Goal: Transaction & Acquisition: Purchase product/service

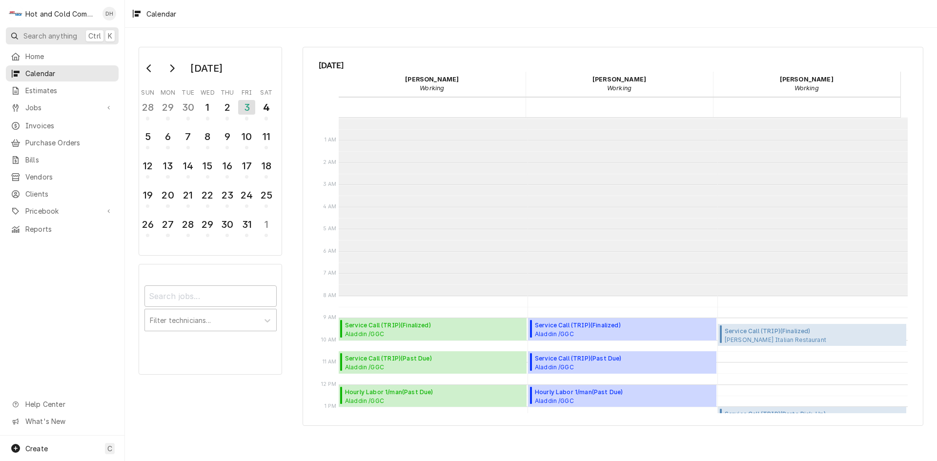
scroll to position [178, 0]
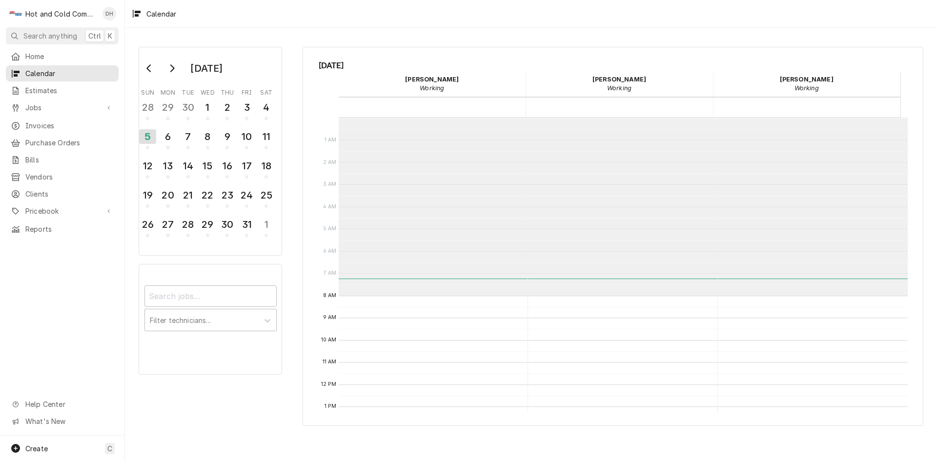
scroll to position [178, 0]
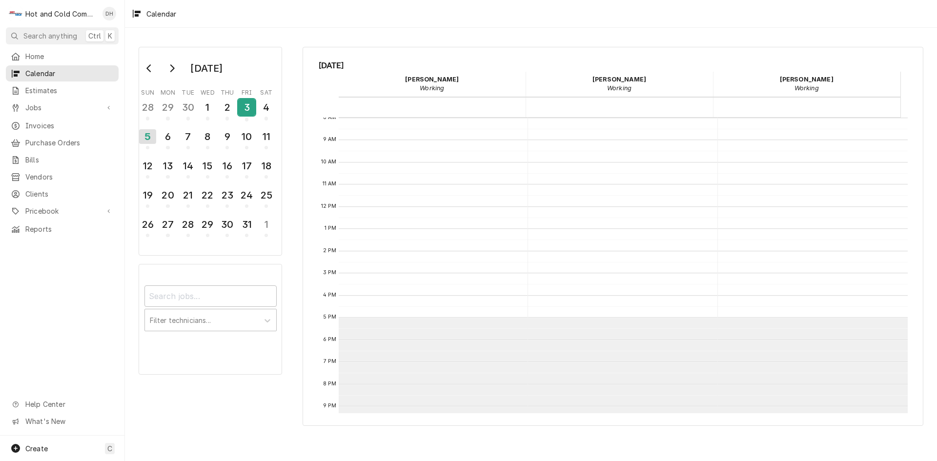
click at [248, 114] on div "3" at bounding box center [246, 107] width 17 height 17
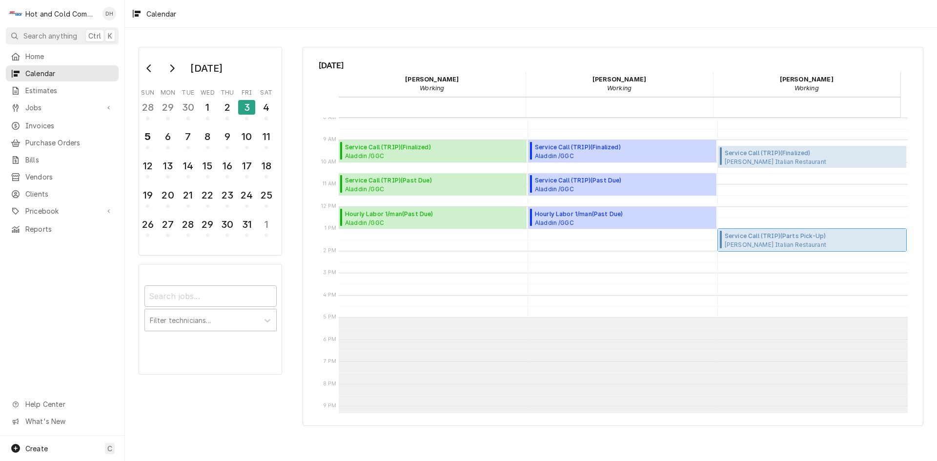
click at [797, 243] on span "Ippolito's Italian Restaurant Ippolito's / 12850 Alpharetta Hwy, Alpharetta, GA…" at bounding box center [781, 245] width 112 height 8
click at [232, 109] on div "2" at bounding box center [227, 107] width 17 height 17
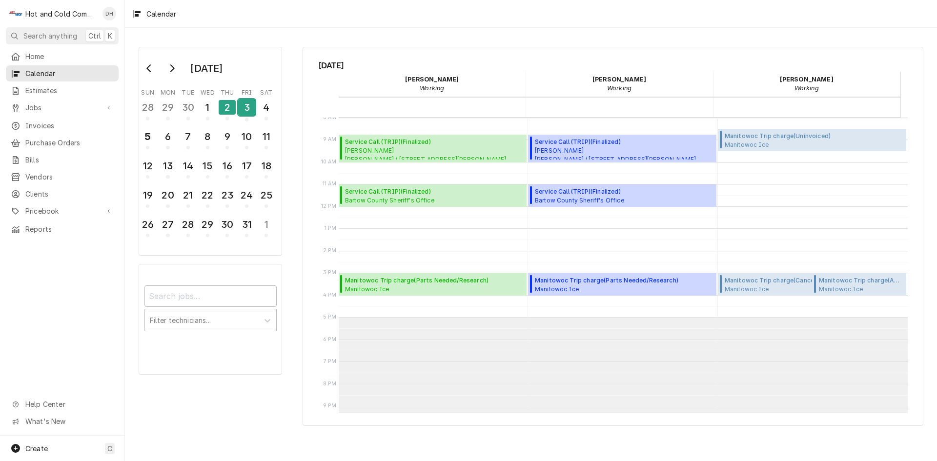
click at [243, 109] on div "3" at bounding box center [246, 107] width 17 height 17
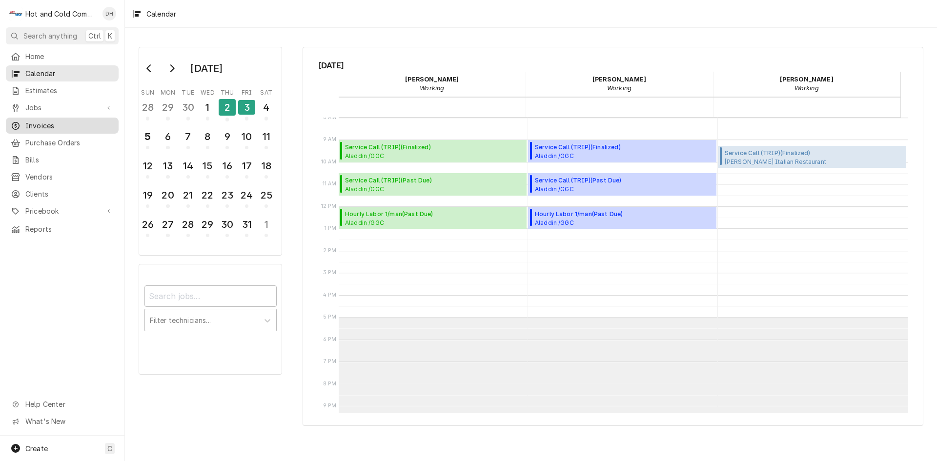
click at [58, 123] on span "Invoices" at bounding box center [69, 126] width 88 height 10
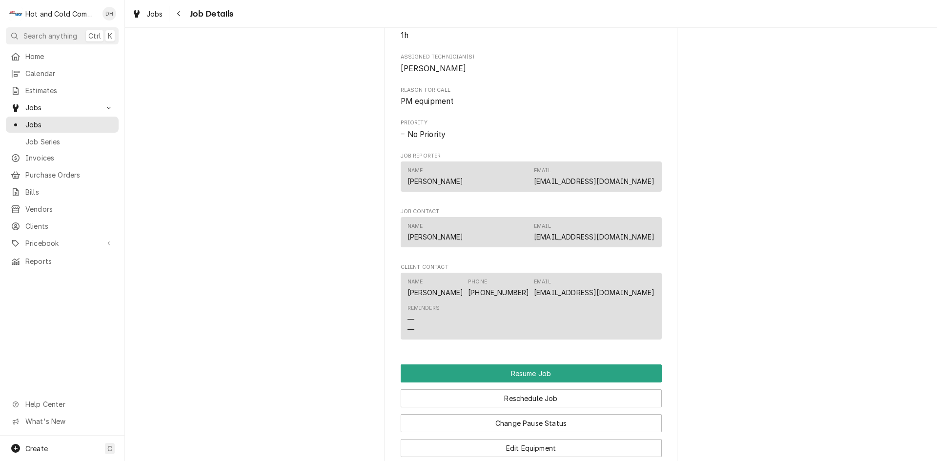
scroll to position [651, 0]
click at [568, 407] on button "Reschedule Job" at bounding box center [531, 398] width 261 height 18
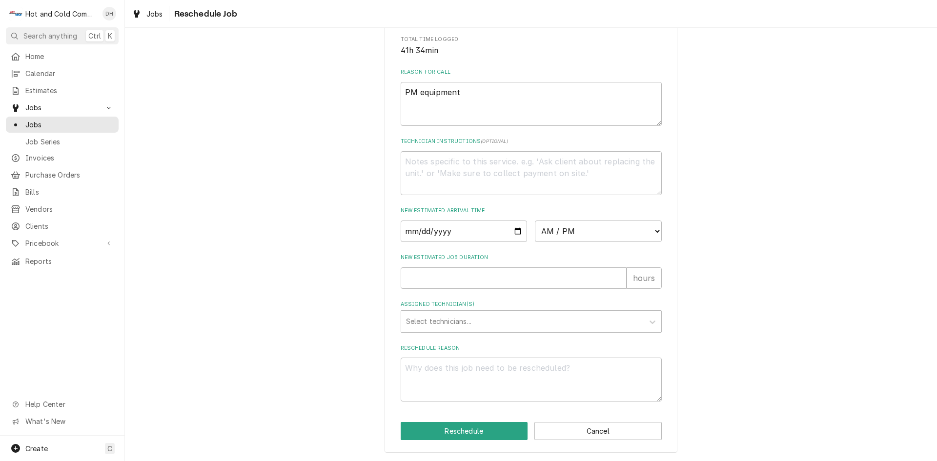
scroll to position [268, 0]
click at [516, 231] on input "Date" at bounding box center [464, 231] width 127 height 21
type input "2025-10-07"
type textarea "x"
click at [653, 231] on select "AM / PM 6:00 AM 6:15 AM 6:30 AM 6:45 AM 7:00 AM 7:15 AM 7:30 AM 7:45 AM 8:00 AM…" at bounding box center [598, 231] width 127 height 21
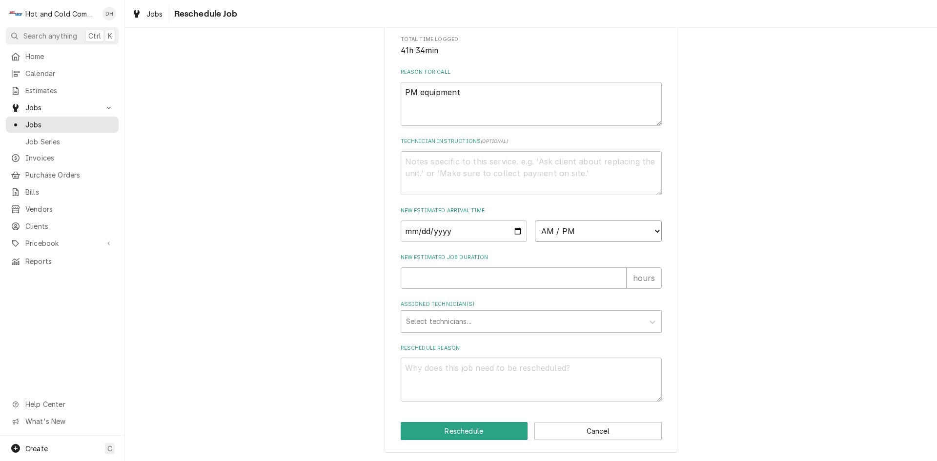
select select "09:00:00"
click at [535, 221] on select "AM / PM 6:00 AM 6:15 AM 6:30 AM 6:45 AM 7:00 AM 7:15 AM 7:30 AM 7:45 AM 8:00 AM…" at bounding box center [598, 231] width 127 height 21
click at [448, 277] on input "New Estimated Job Duration" at bounding box center [514, 277] width 226 height 21
type textarea "x"
type input "1"
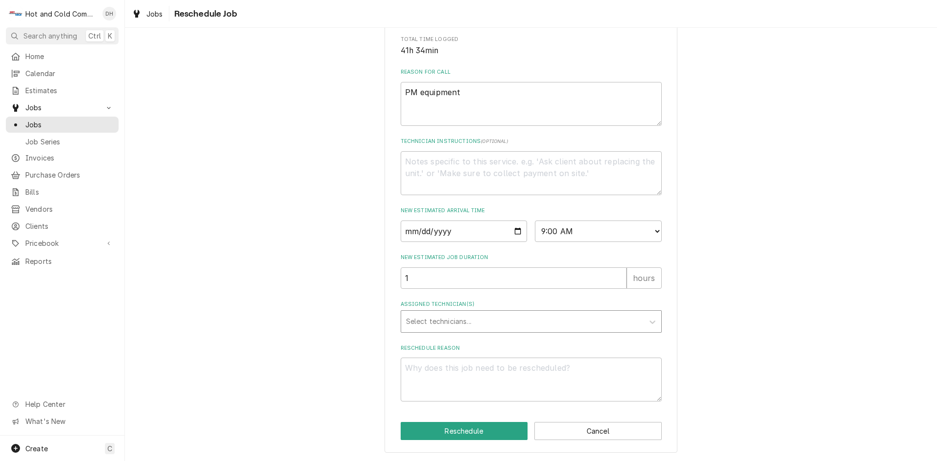
click at [455, 318] on div "Assigned Technician(s)" at bounding box center [522, 322] width 233 height 18
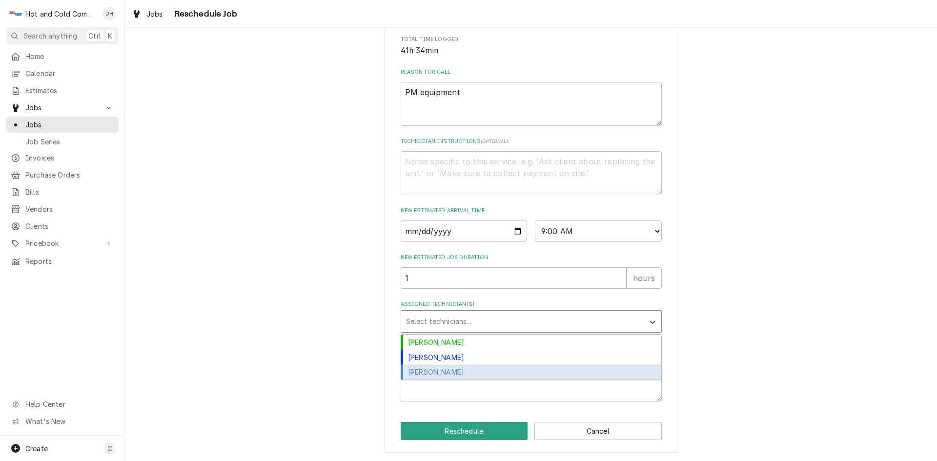
click at [470, 370] on div "Jason Thomason" at bounding box center [531, 372] width 260 height 15
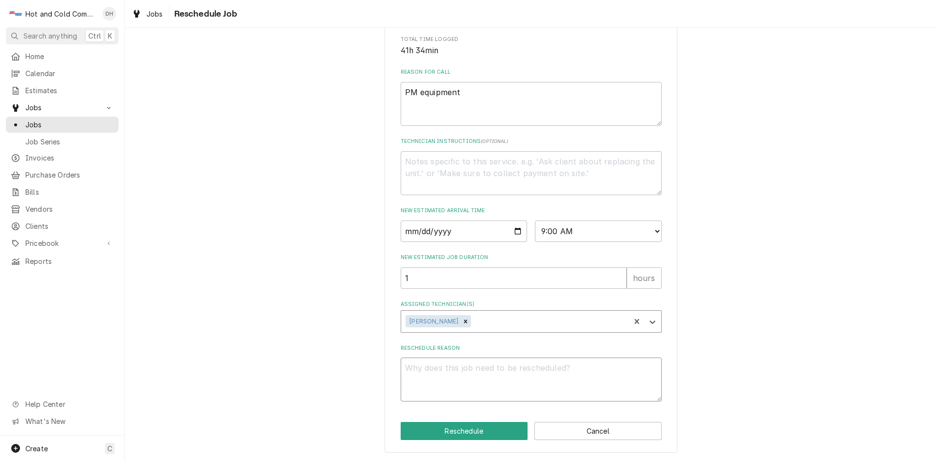
click at [469, 381] on textarea "Reschedule Reason" at bounding box center [531, 380] width 261 height 44
type textarea "x"
type textarea "p"
type textarea "x"
type textarea "pa"
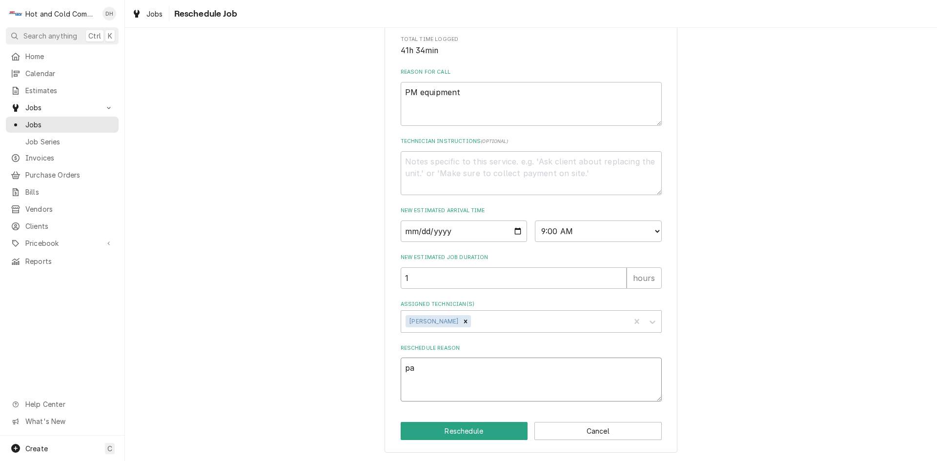
type textarea "x"
type textarea "par"
type textarea "x"
type textarea "part"
click at [473, 434] on button "Reschedule" at bounding box center [464, 431] width 127 height 18
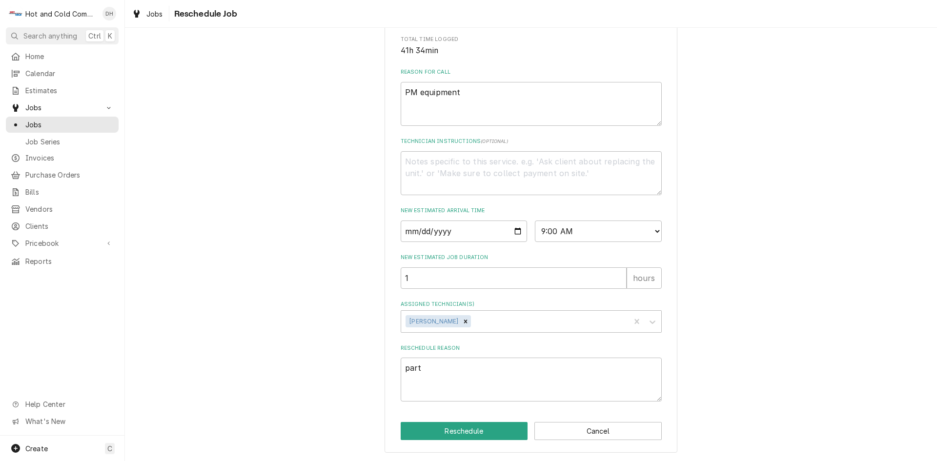
type textarea "x"
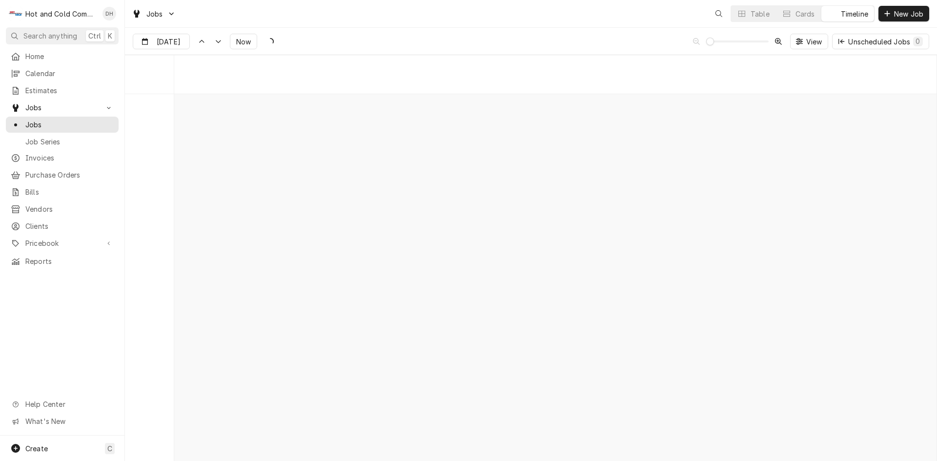
scroll to position [7649, 0]
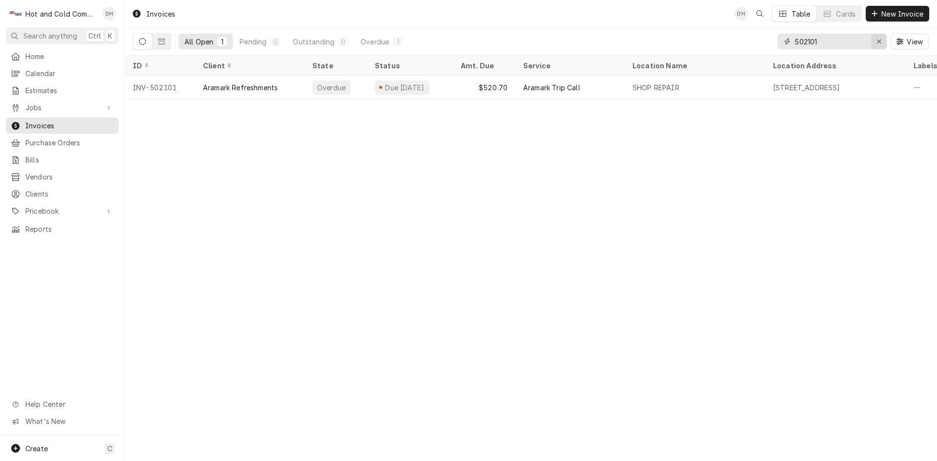
click at [880, 41] on icon "Erase input" at bounding box center [879, 41] width 5 height 7
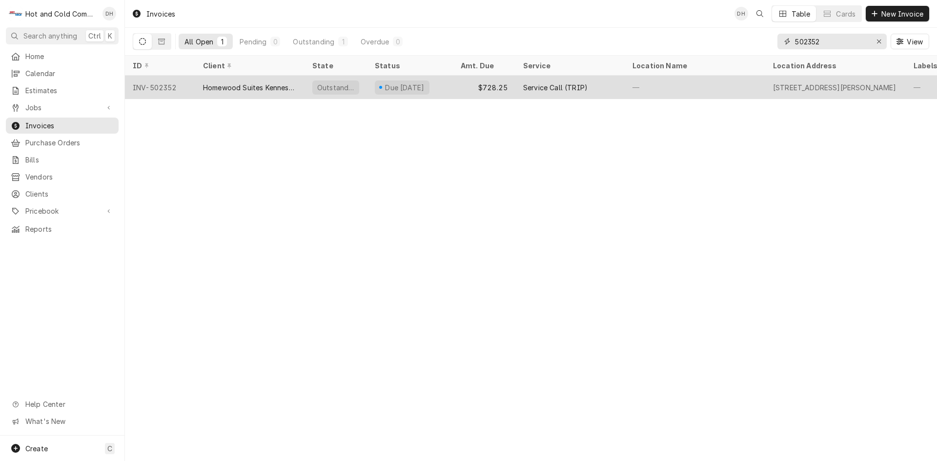
type input "502352"
click at [462, 85] on div "$728.25" at bounding box center [484, 87] width 62 height 23
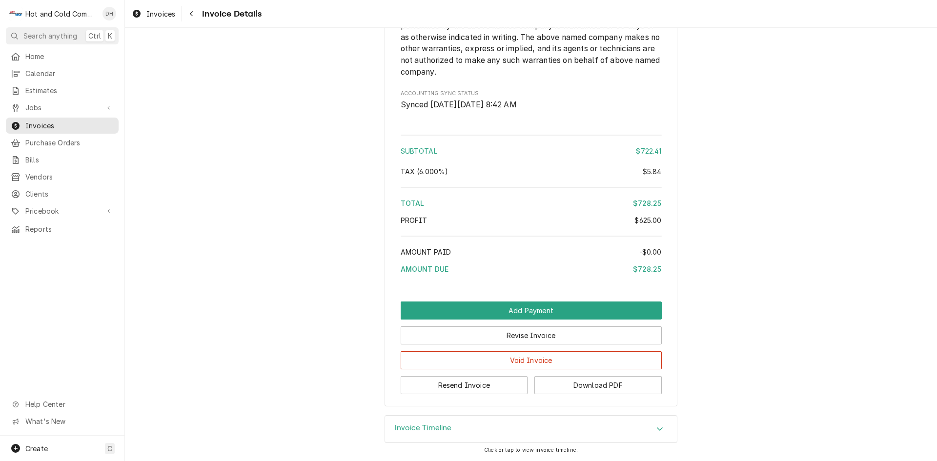
scroll to position [1282, 0]
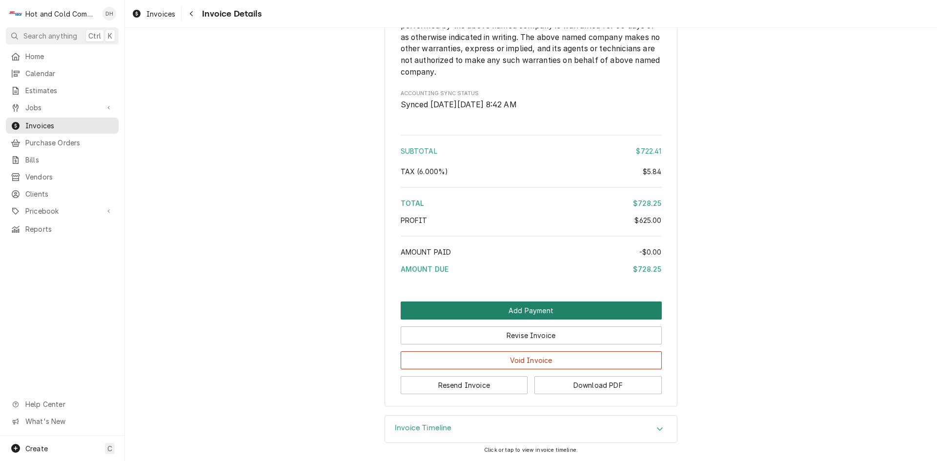
click at [543, 308] on button "Add Payment" at bounding box center [531, 311] width 261 height 18
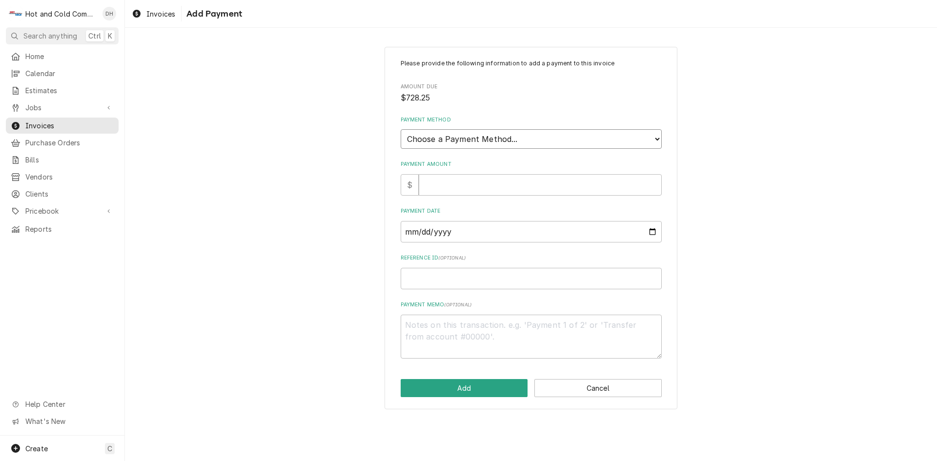
click at [548, 137] on select "Choose a Payment Method... Cash Check Credit/Debit Card ACH/eCheck Other" at bounding box center [531, 139] width 261 height 20
select select "4"
click at [401, 129] on select "Choose a Payment Method... Cash Check Credit/Debit Card ACH/eCheck Other" at bounding box center [531, 139] width 261 height 20
click at [480, 182] on input "Payment Amount" at bounding box center [540, 184] width 243 height 21
type textarea "x"
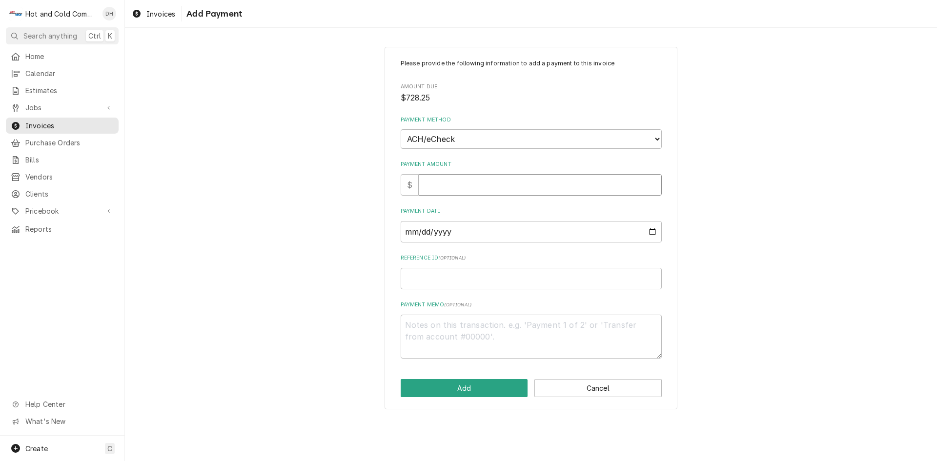
type input "7"
type textarea "x"
type input "72"
type textarea "x"
type input "728"
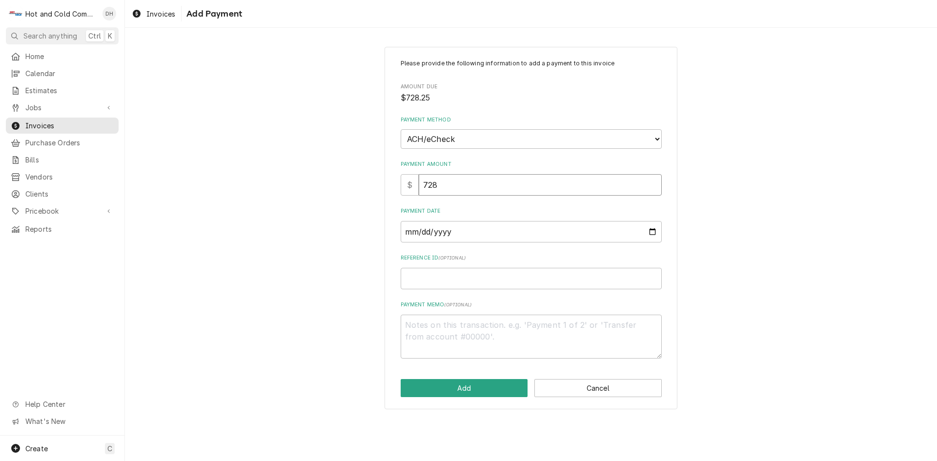
type textarea "x"
type input "728.2"
type textarea "x"
type input "728.25"
click at [653, 231] on input "Payment Date" at bounding box center [531, 231] width 261 height 21
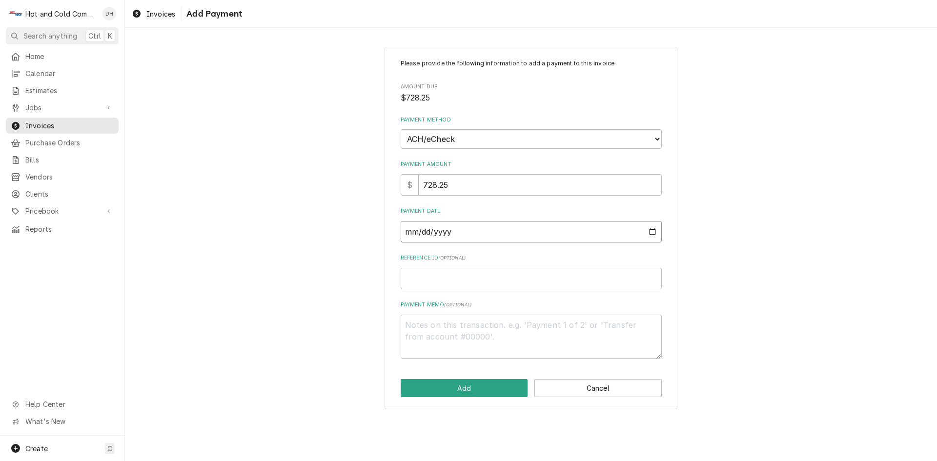
click at [654, 231] on input "Payment Date" at bounding box center [531, 231] width 261 height 21
type textarea "x"
type input "2025-10-03"
click at [501, 280] on input "Reference ID ( optional )" at bounding box center [531, 278] width 261 height 21
type textarea "x"
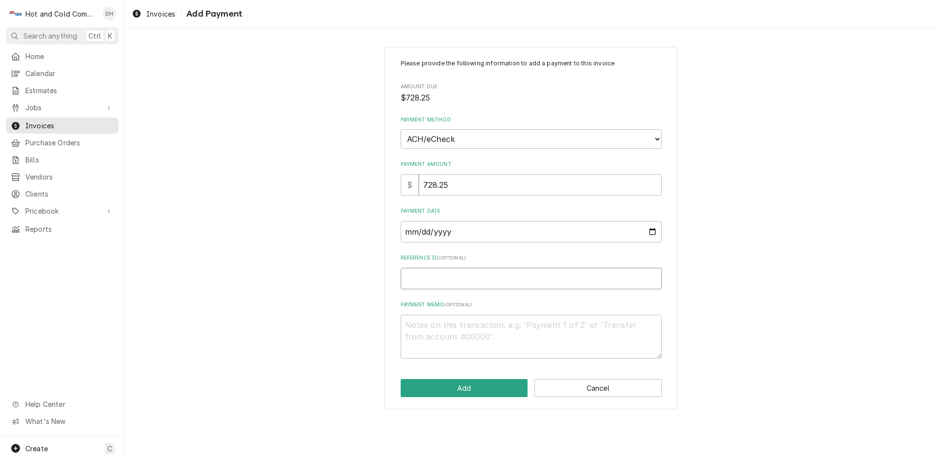
type input "1"
type textarea "x"
type input "14"
type textarea "x"
type input "142"
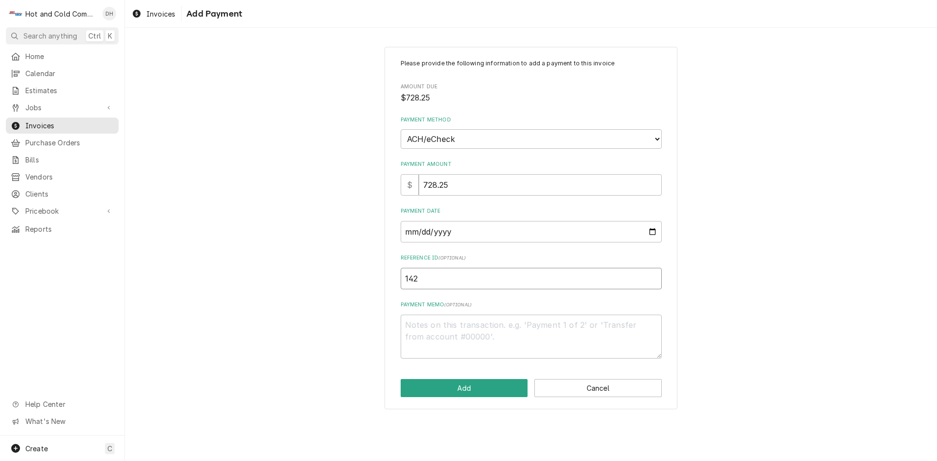
type textarea "x"
type input "1427"
type textarea "x"
type input "14279"
type textarea "x"
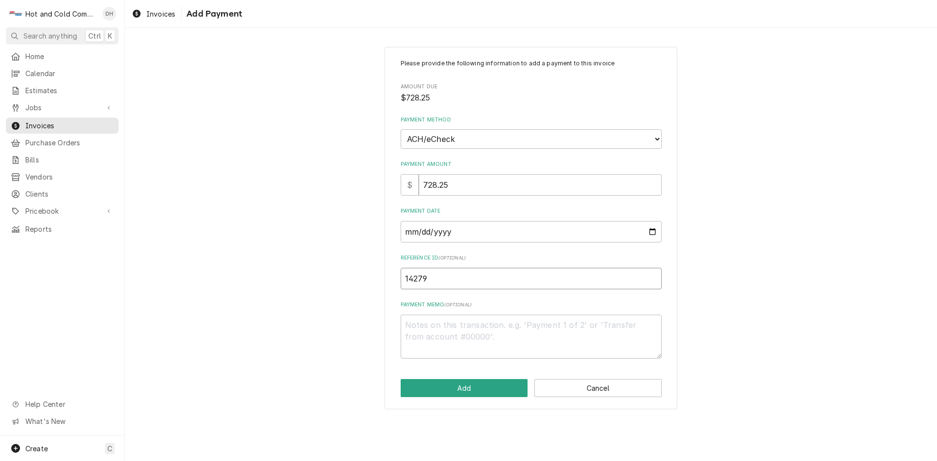
type input "142792"
type textarea "x"
type input "1427921"
type textarea "x"
type input "14279219"
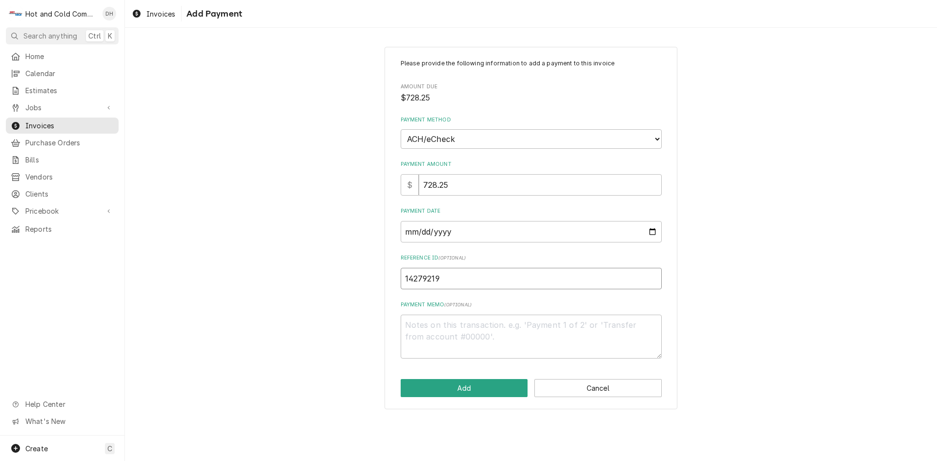
type textarea "x"
type input "142792194"
click at [467, 389] on button "Add" at bounding box center [464, 388] width 127 height 18
type textarea "x"
